Goal: Information Seeking & Learning: Understand process/instructions

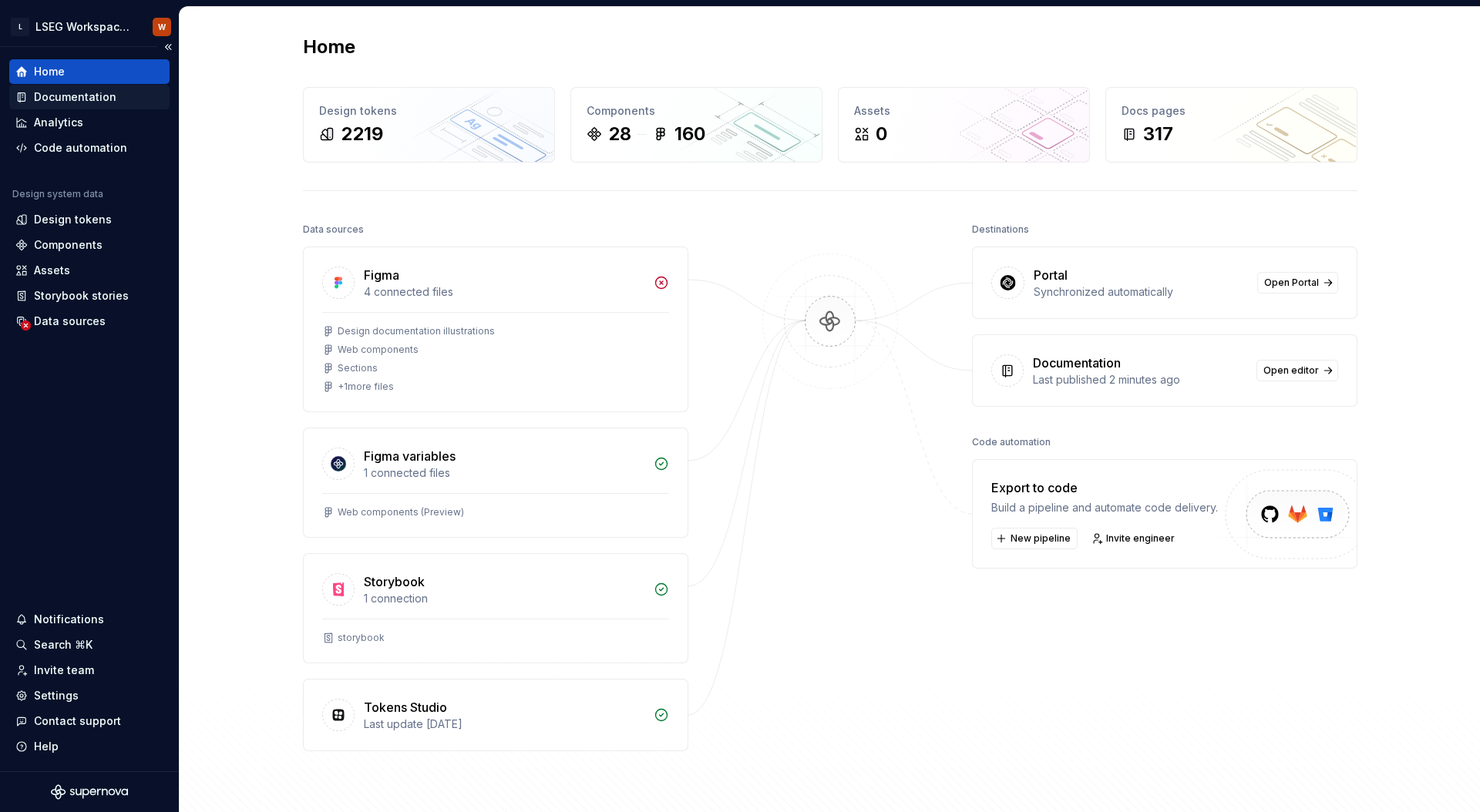
click at [68, 97] on div "Documentation" at bounding box center [74, 98] width 82 height 16
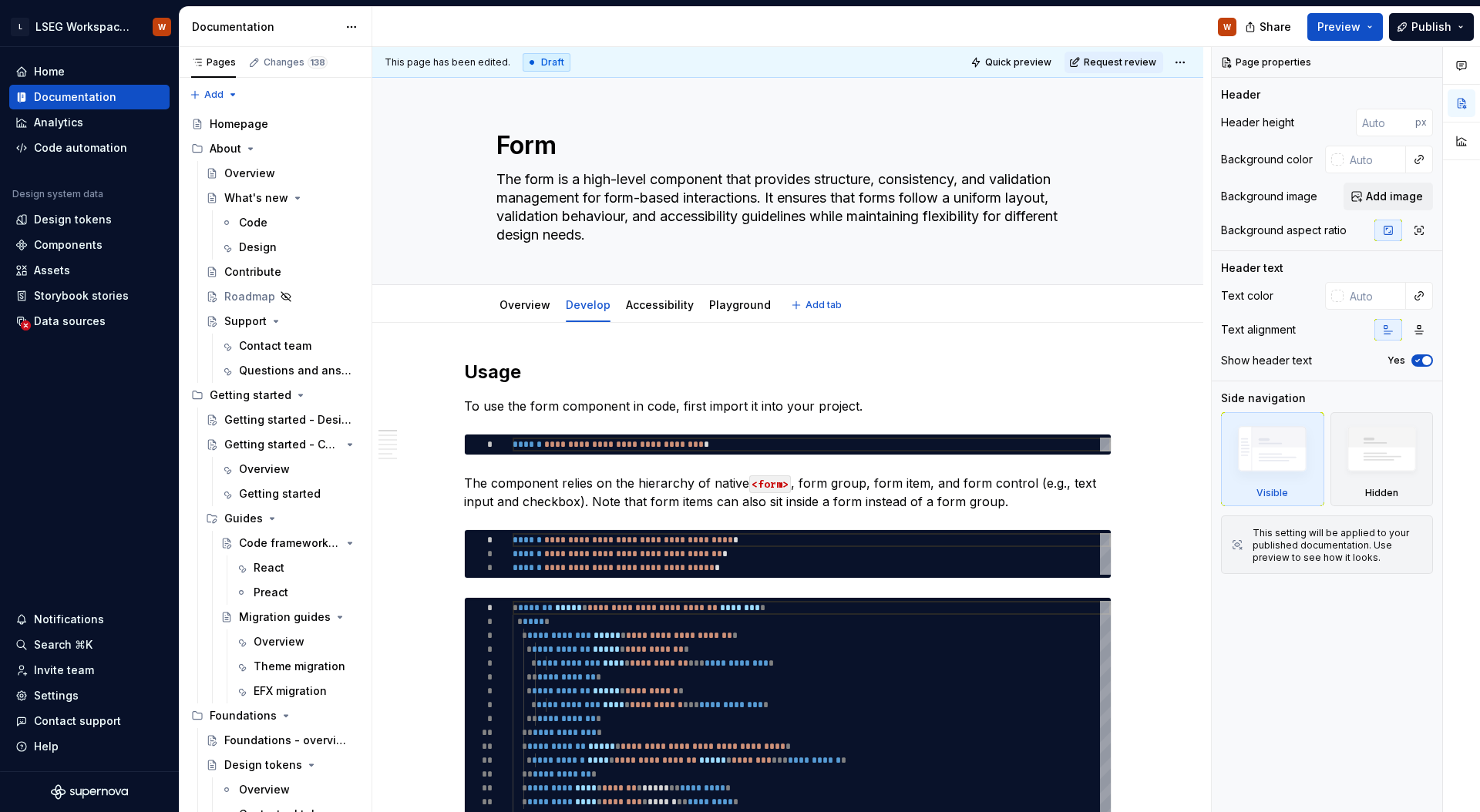
type textarea "*"
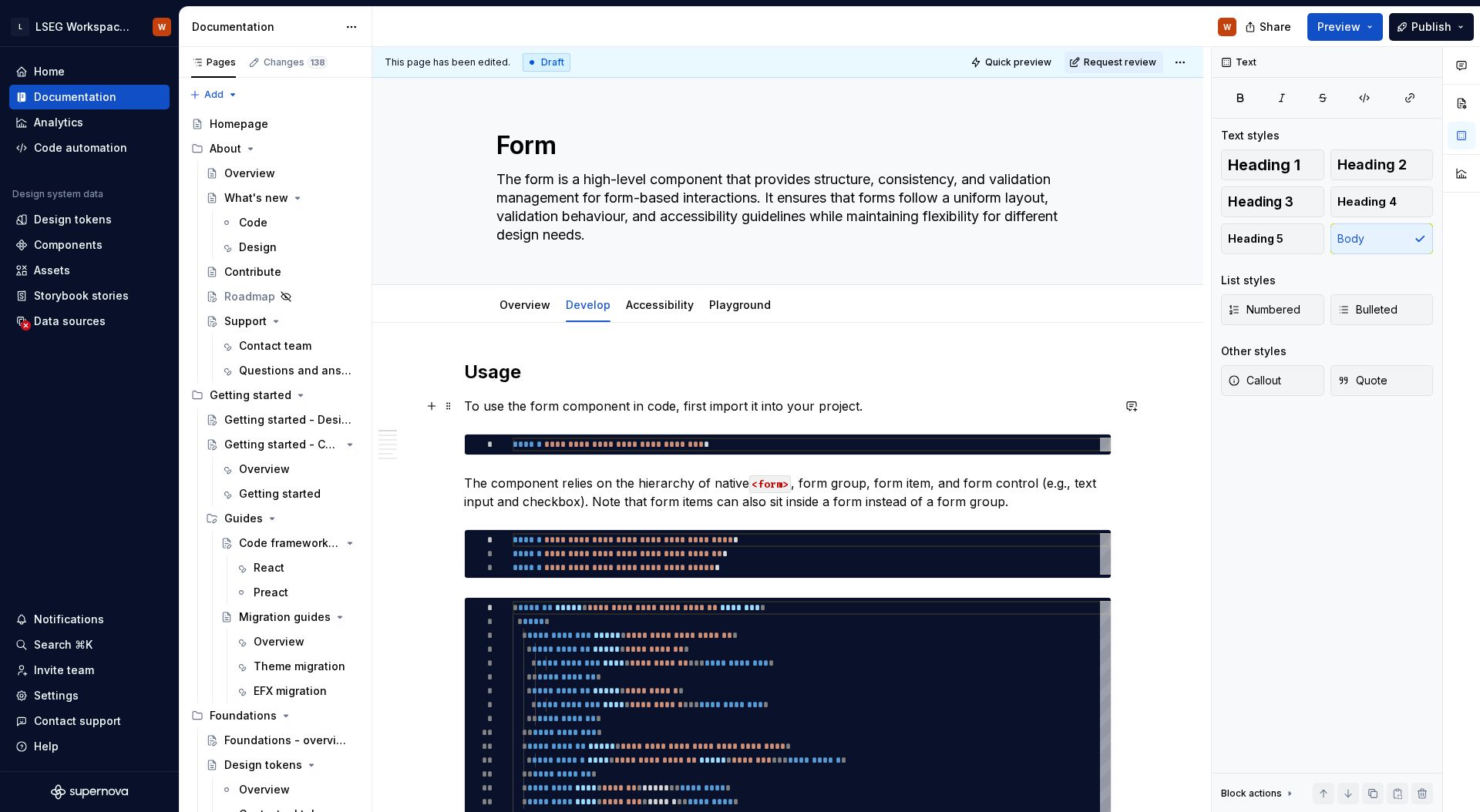
click at [879, 404] on p "To use the form component in code, first import it into your project." at bounding box center [787, 406] width 647 height 18
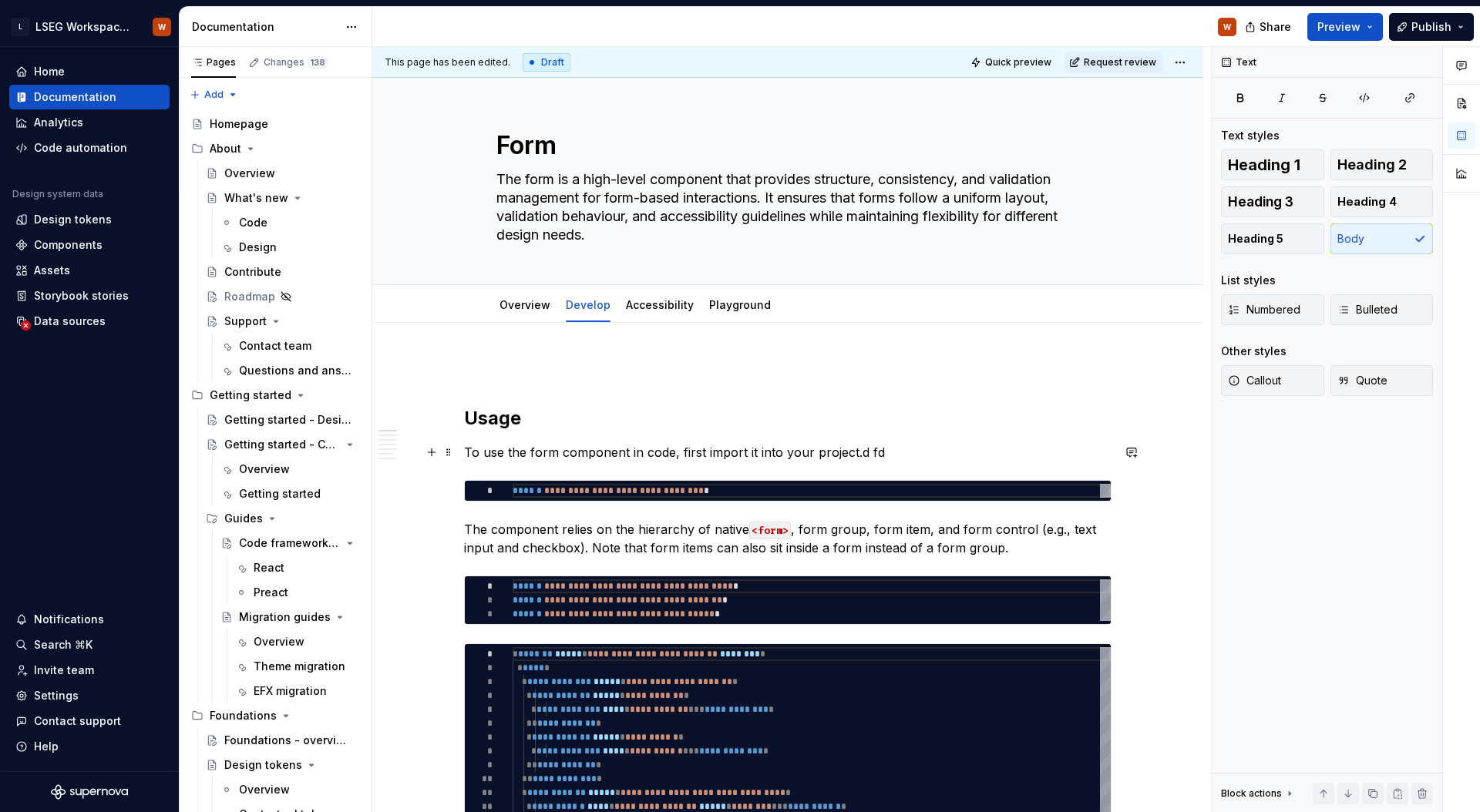
click at [886, 453] on p "To use the form component in code, first import it into your project.d fd" at bounding box center [787, 452] width 647 height 18
click at [848, 551] on p "The component relies on the hierarchy of native <form> , form group, form item,…" at bounding box center [787, 538] width 647 height 37
click at [1052, 374] on p at bounding box center [787, 369] width 647 height 18
click at [926, 430] on h2 "Usage" at bounding box center [787, 418] width 647 height 25
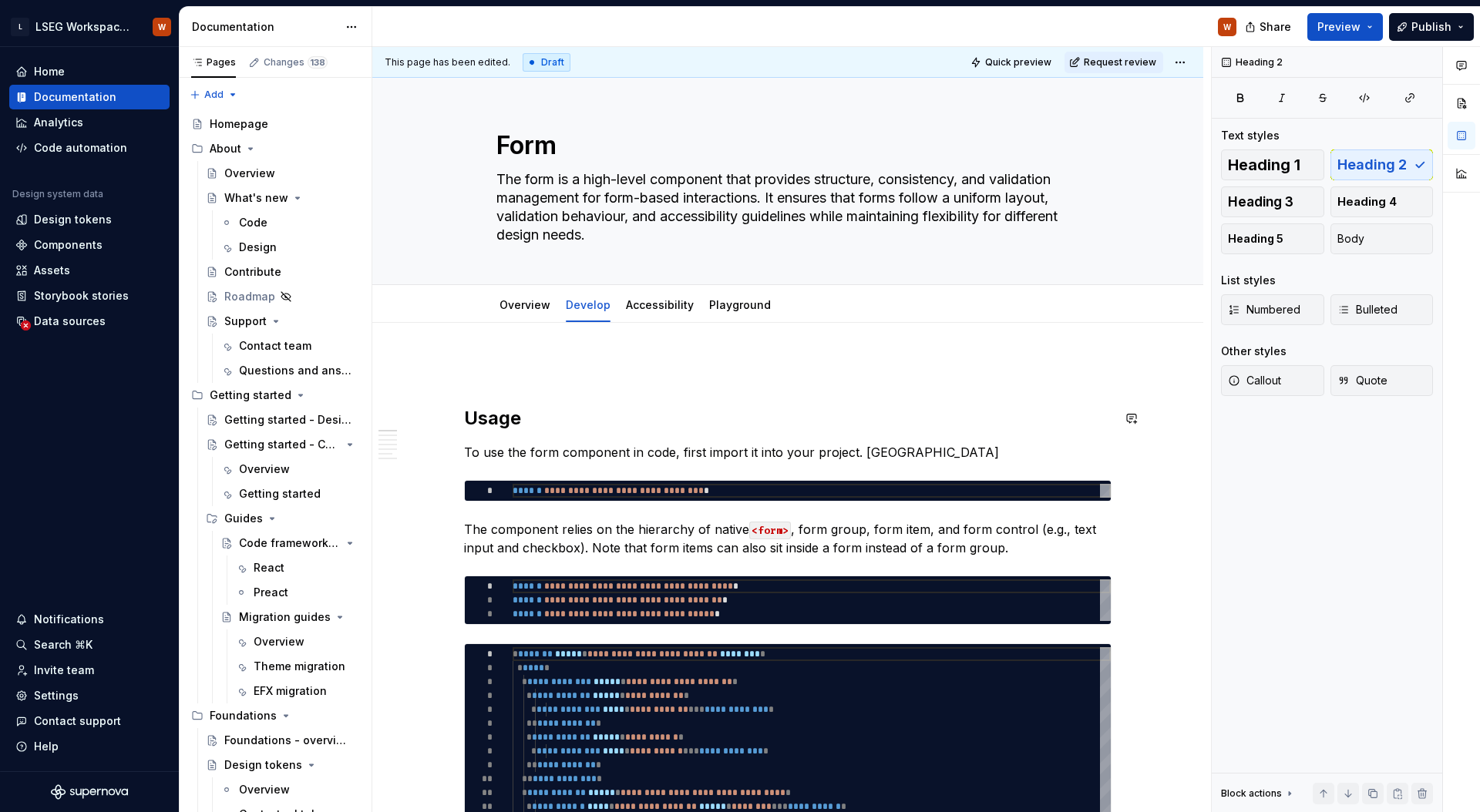
click at [794, 454] on p "To use the form component in code, first import it into your project. coloyr" at bounding box center [787, 452] width 647 height 18
type textarea "*"
click at [910, 406] on h2 "Usage" at bounding box center [787, 418] width 647 height 25
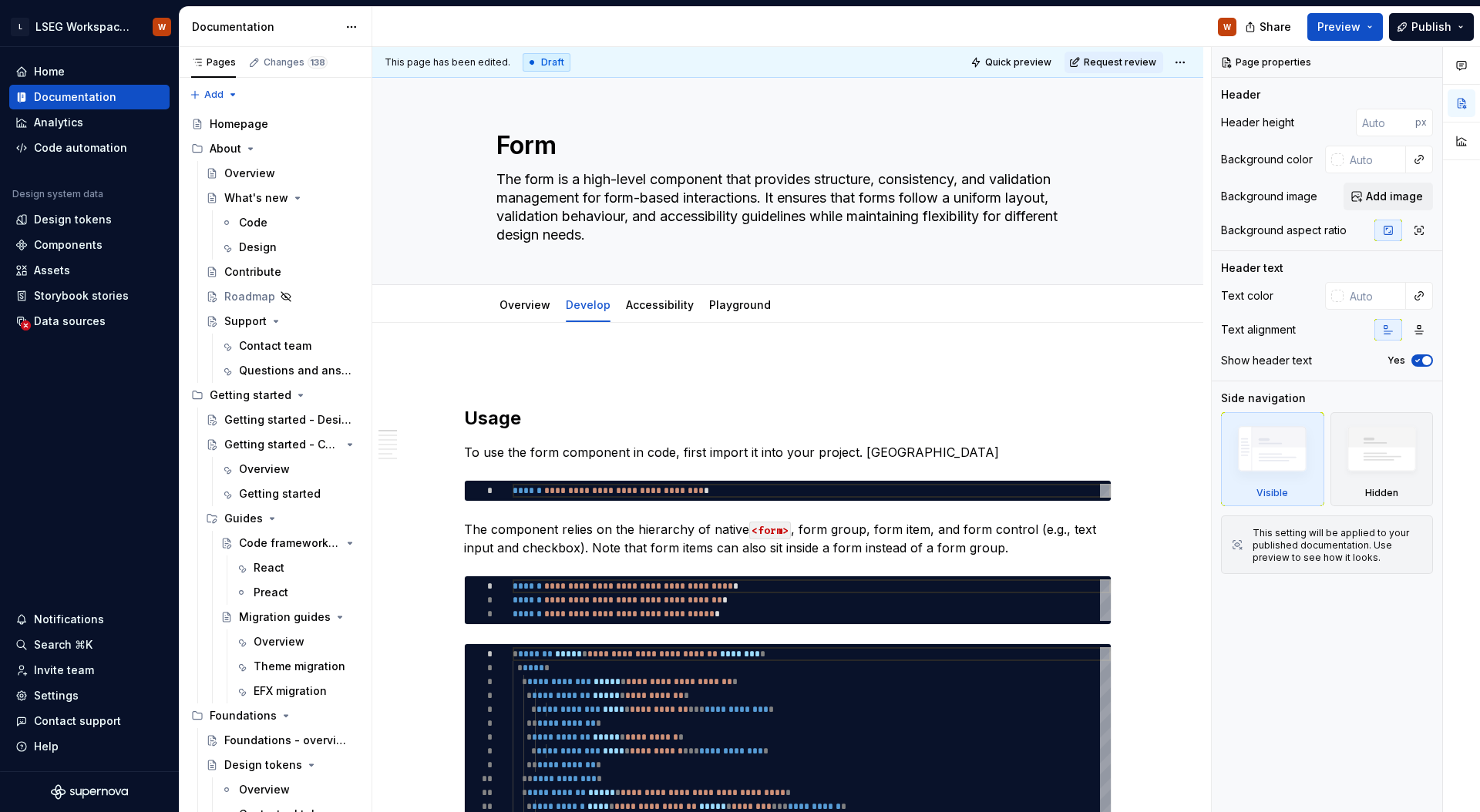
type textarea "*"
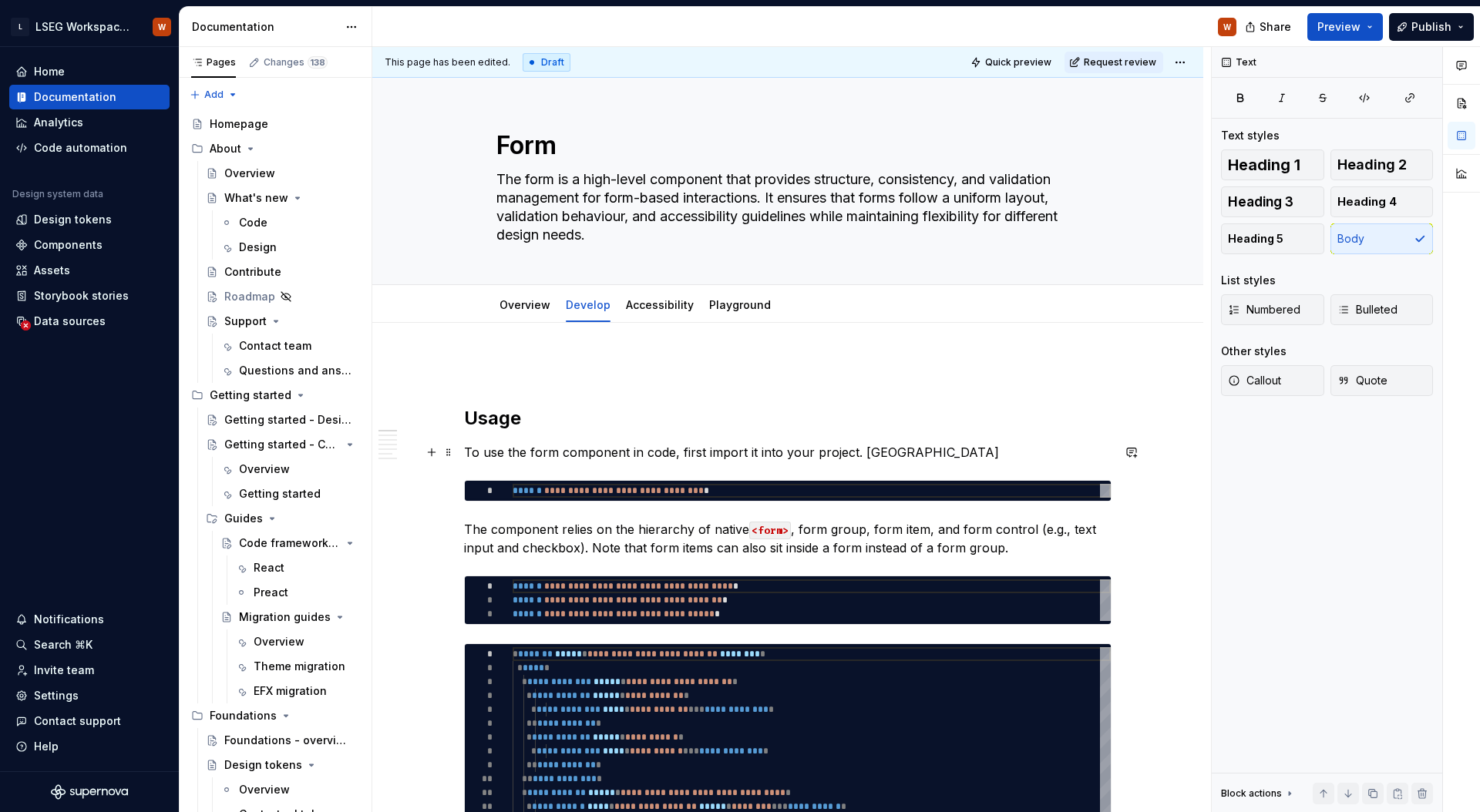
click at [955, 447] on p "To use the form component in code, first import it into your project. coloyr" at bounding box center [787, 452] width 647 height 18
click at [950, 415] on h2 "Usage" at bounding box center [787, 418] width 647 height 25
click at [938, 456] on p "To use the form component in code, first import it into your project. coloyr fe…" at bounding box center [787, 452] width 647 height 18
click at [870, 408] on h2 "Usage" at bounding box center [787, 418] width 647 height 25
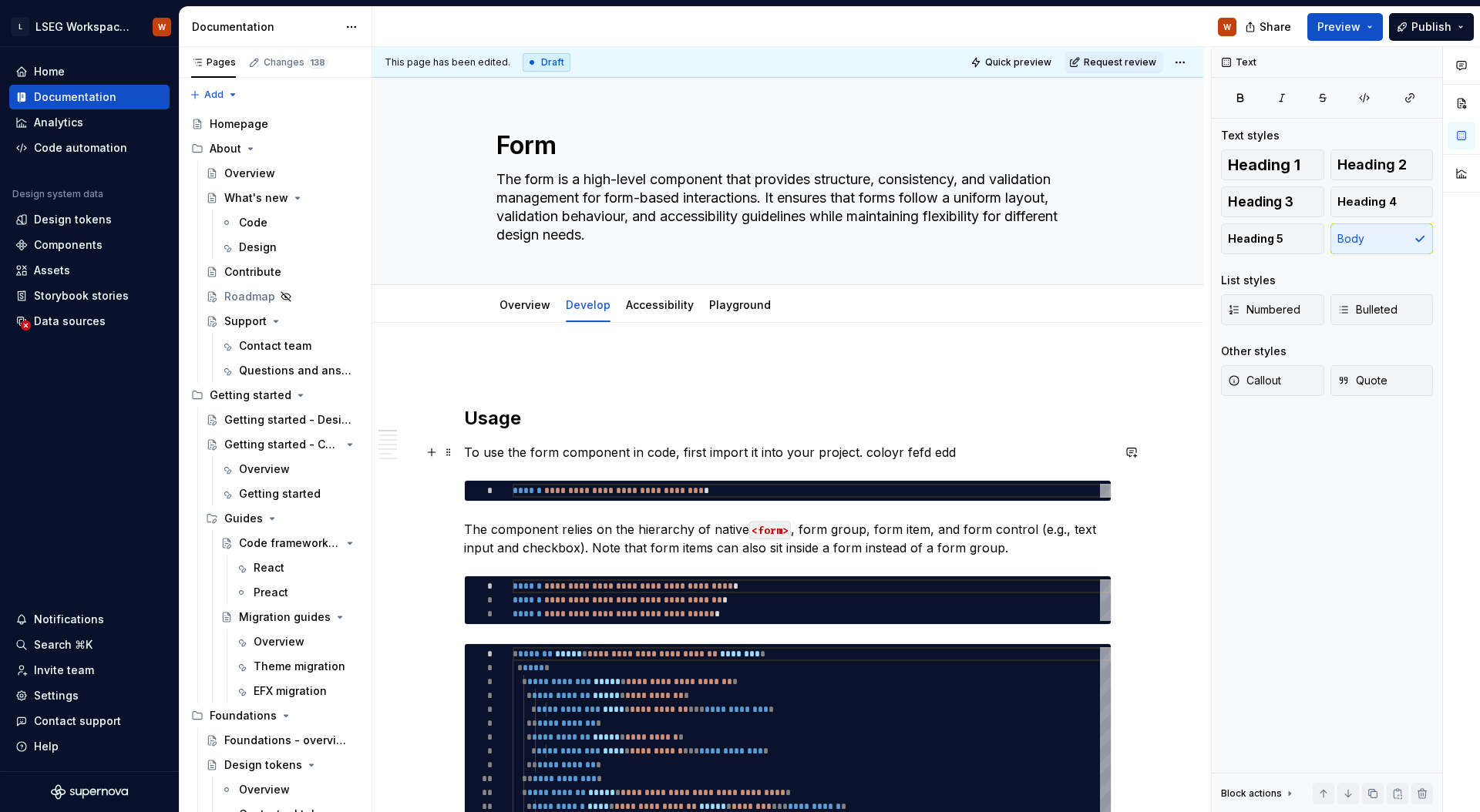
click at [872, 454] on p "To use the form component in code, first import it into your project. coloyr fe…" at bounding box center [787, 452] width 647 height 18
click at [961, 533] on p "The component relies on the hierarchy of native <form> , form group, form item,…" at bounding box center [787, 538] width 647 height 37
click at [962, 411] on h2 "Usage" at bounding box center [787, 418] width 647 height 25
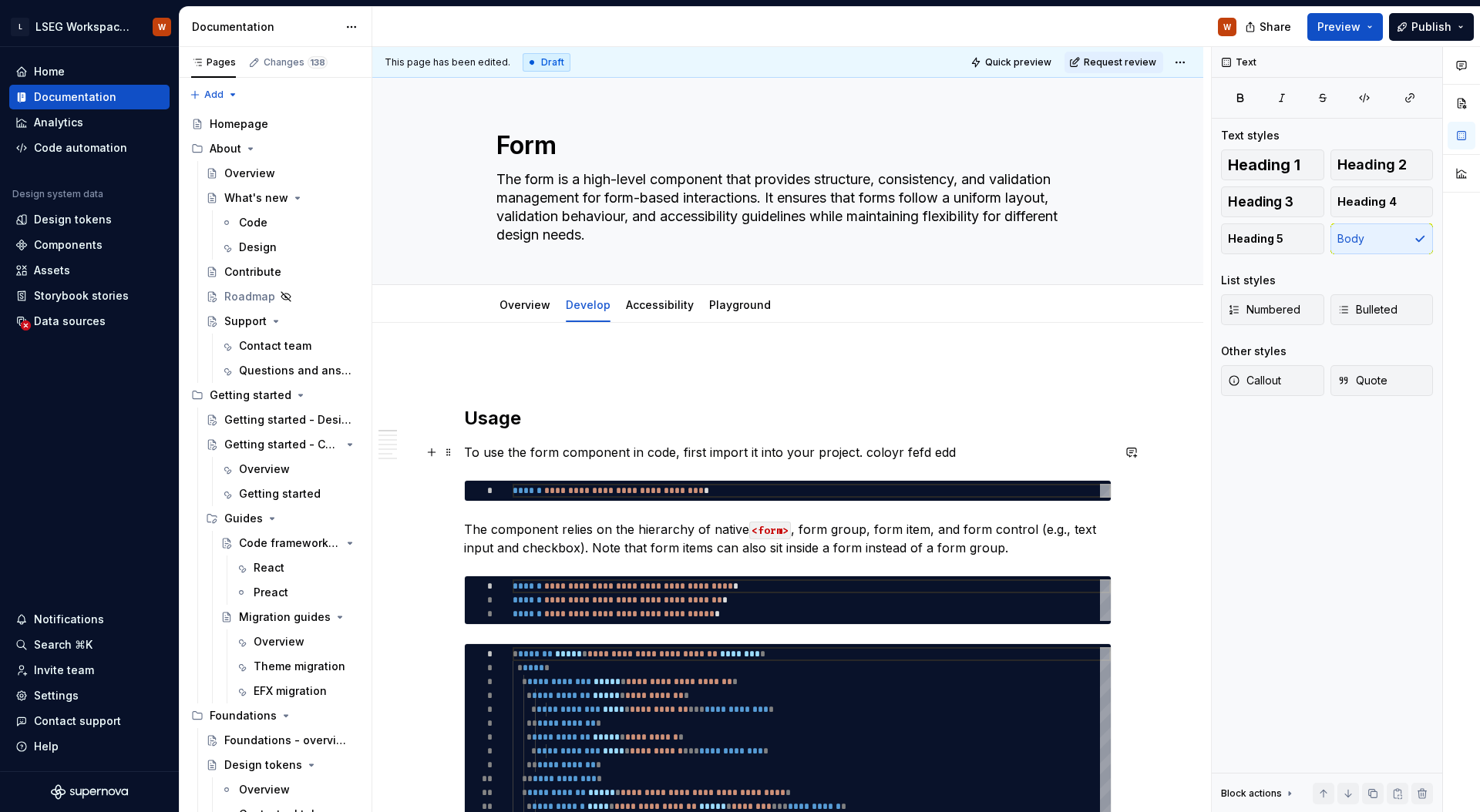
click at [881, 457] on p "To use the form component in code, first import it into your project. coloyr fe…" at bounding box center [787, 452] width 647 height 18
click at [866, 454] on p "To use the form component in code, first import it into your project. coloyr fe…" at bounding box center [787, 452] width 647 height 18
drag, startPoint x: 861, startPoint y: 453, endPoint x: 980, endPoint y: 455, distance: 119.0
click at [980, 455] on p "To use the form component in code, first import it into your project. coloyr fe…" at bounding box center [787, 452] width 647 height 18
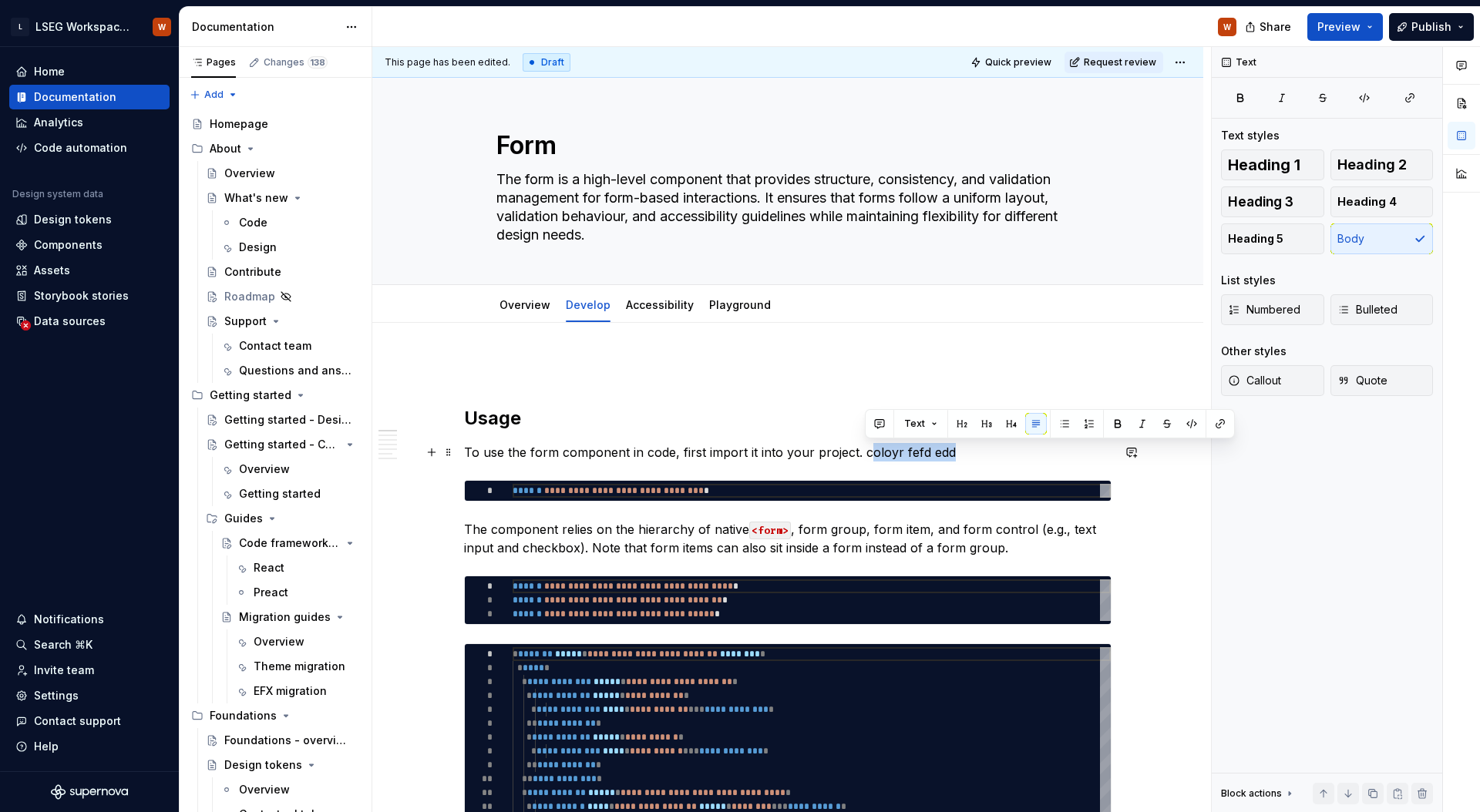
drag, startPoint x: 952, startPoint y: 453, endPoint x: 862, endPoint y: 452, distance: 90.0
click at [862, 452] on p "To use the form component in code, first import it into your project. coloyr fe…" at bounding box center [787, 452] width 647 height 18
click at [864, 459] on p "To use the form component in code, first import it into your project. coloyr fe…" at bounding box center [787, 452] width 647 height 18
drag, startPoint x: 868, startPoint y: 454, endPoint x: 953, endPoint y: 454, distance: 85.0
click at [953, 454] on p "To use the form component in code, first import it into your project. coloyr fe…" at bounding box center [787, 452] width 647 height 18
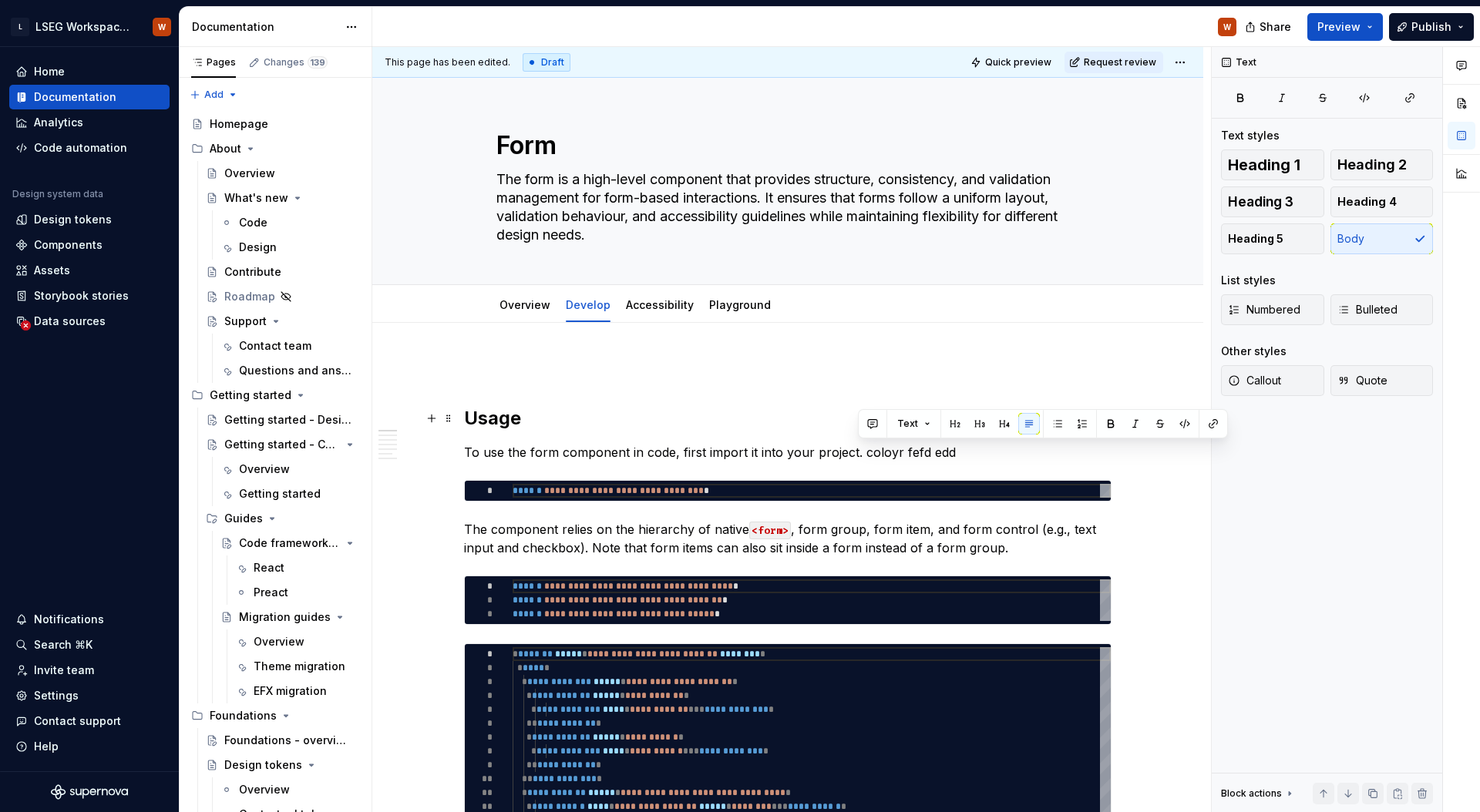
click at [1034, 410] on h2 "Usage" at bounding box center [787, 418] width 647 height 25
type textarea "*"
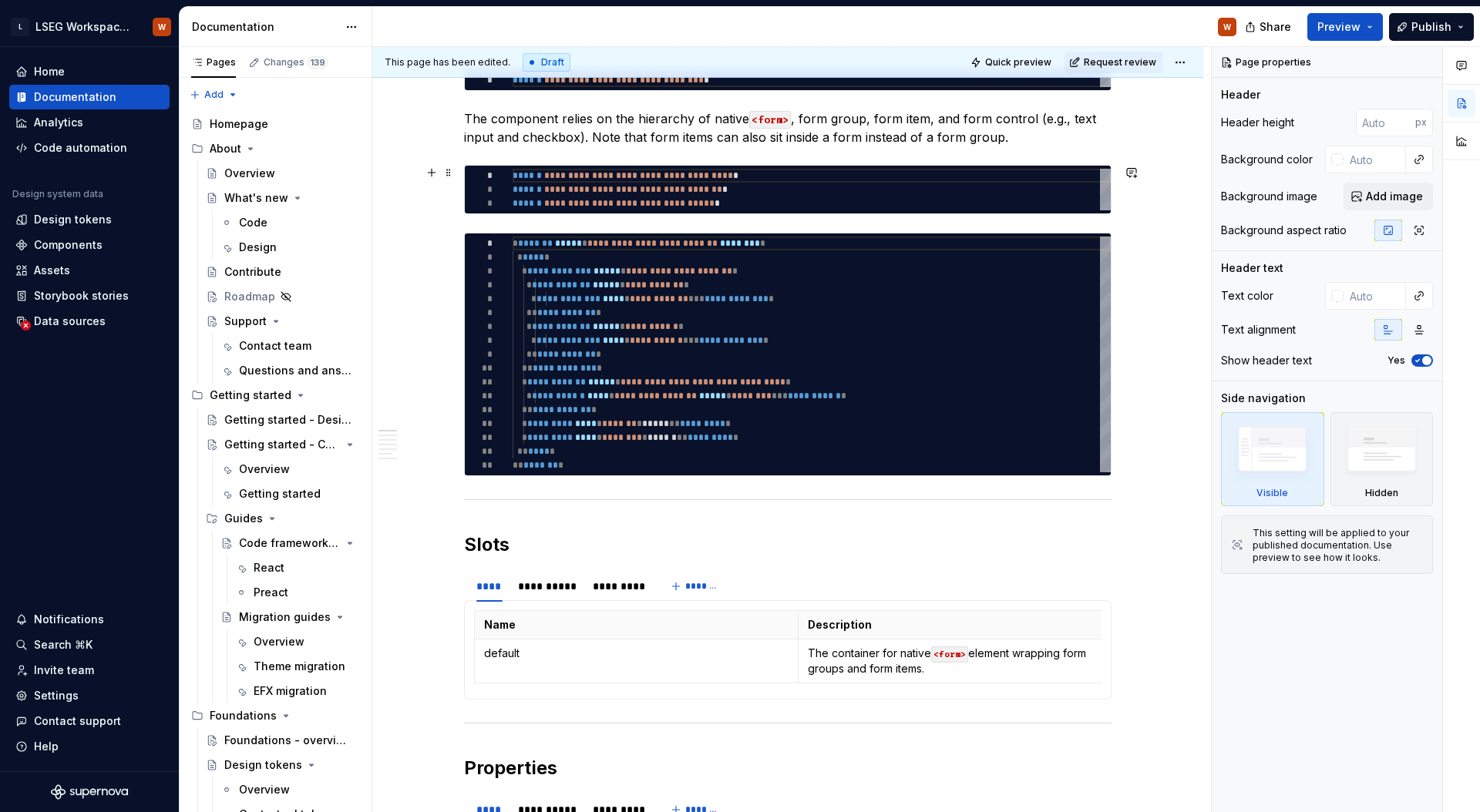
scroll to position [10, 0]
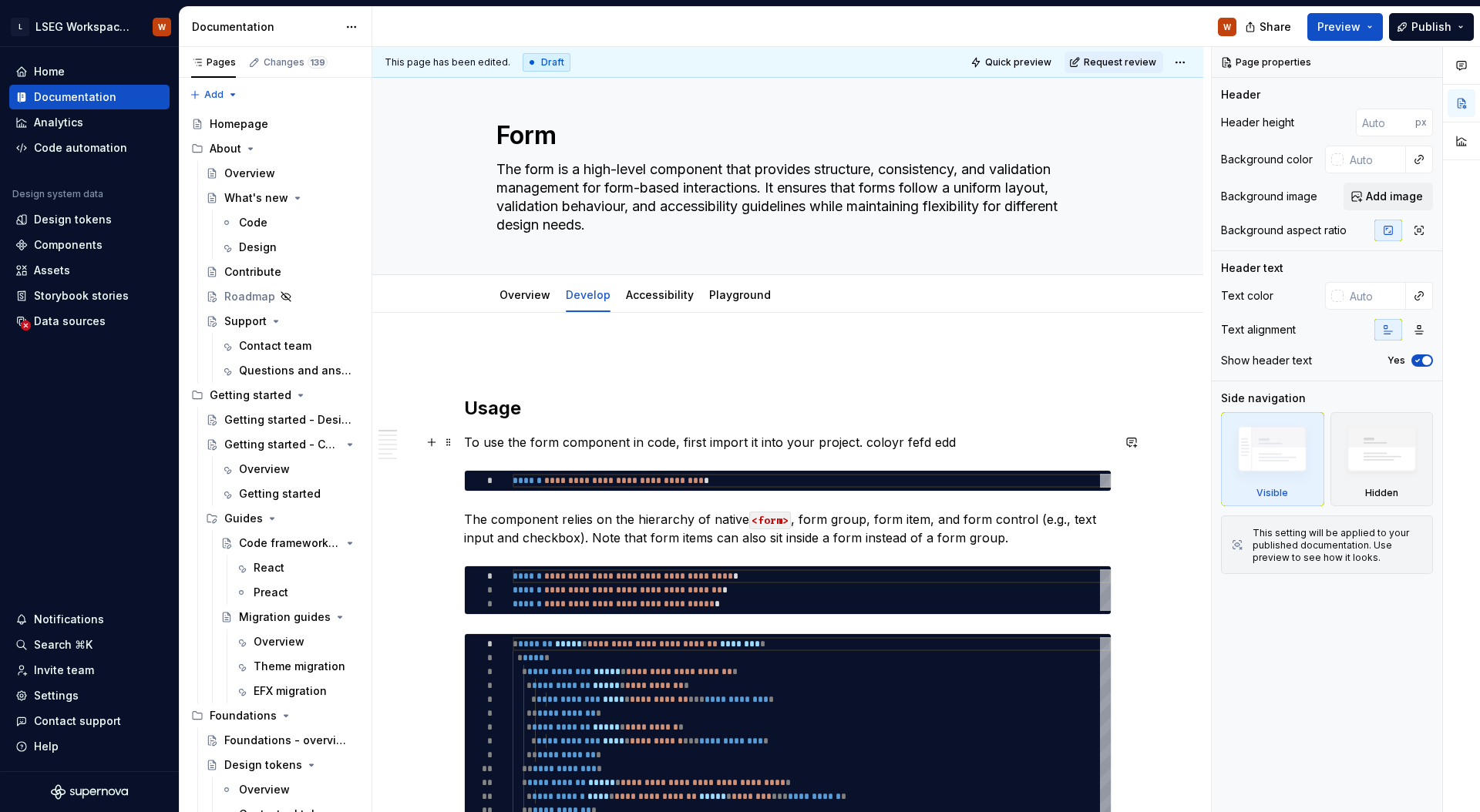
click at [856, 443] on p "To use the form component in code, first import it into your project. coloyr fe…" at bounding box center [787, 441] width 647 height 18
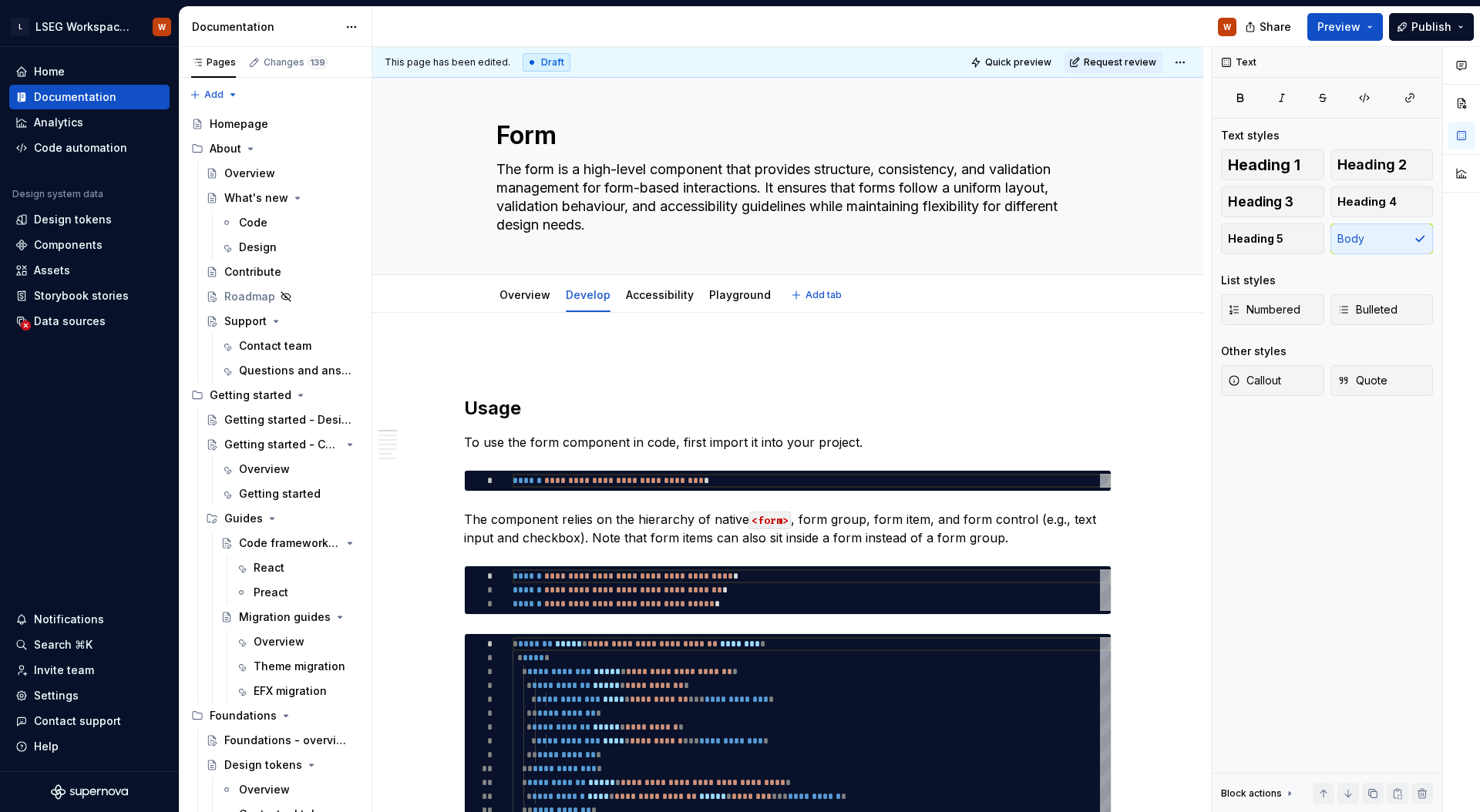
type textarea "*"
